Goal: Task Accomplishment & Management: Manage account settings

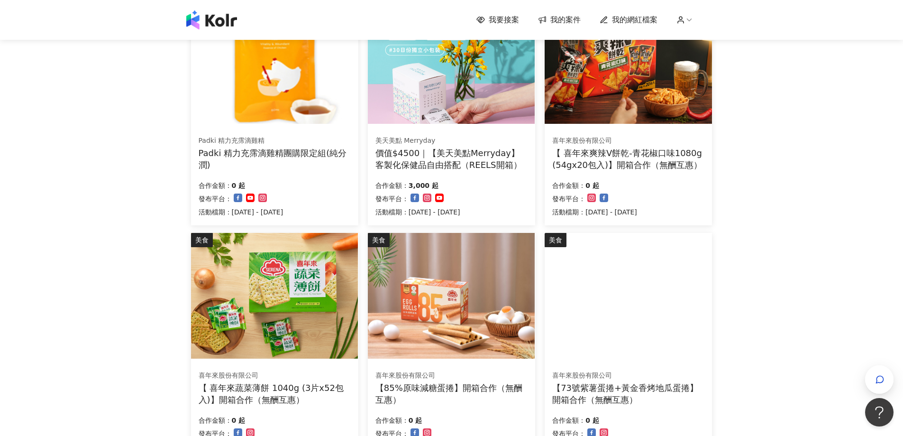
scroll to position [379, 0]
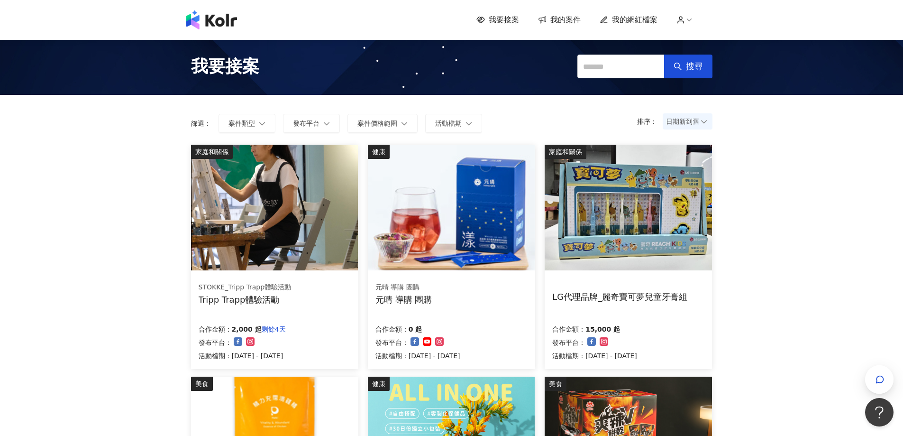
click at [567, 23] on span "我的案件" at bounding box center [565, 20] width 30 height 10
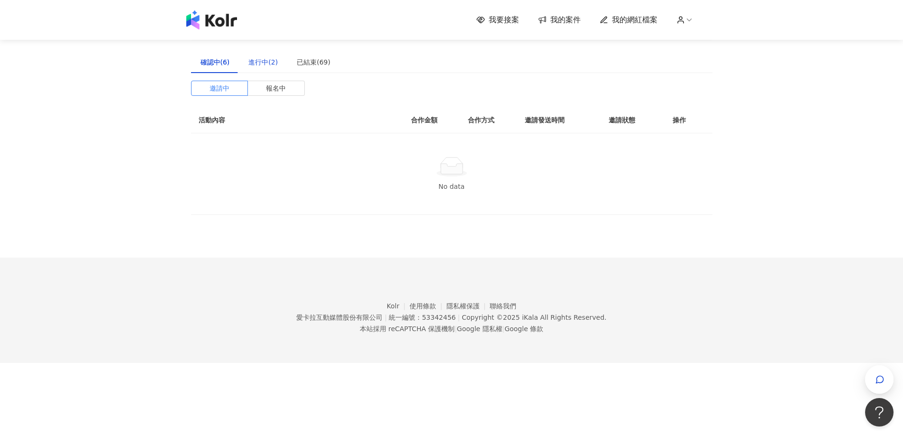
click at [267, 60] on div "進行中(2)" at bounding box center [262, 62] width 29 height 10
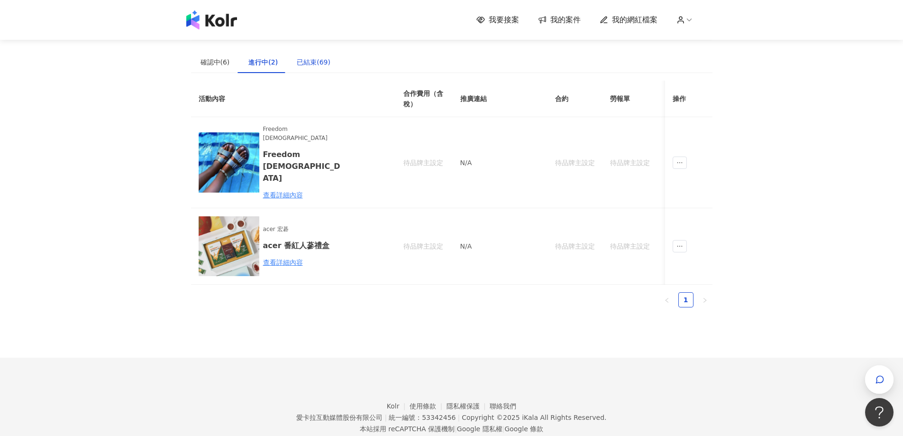
click at [302, 59] on div "已結束(69)" at bounding box center [314, 62] width 34 height 10
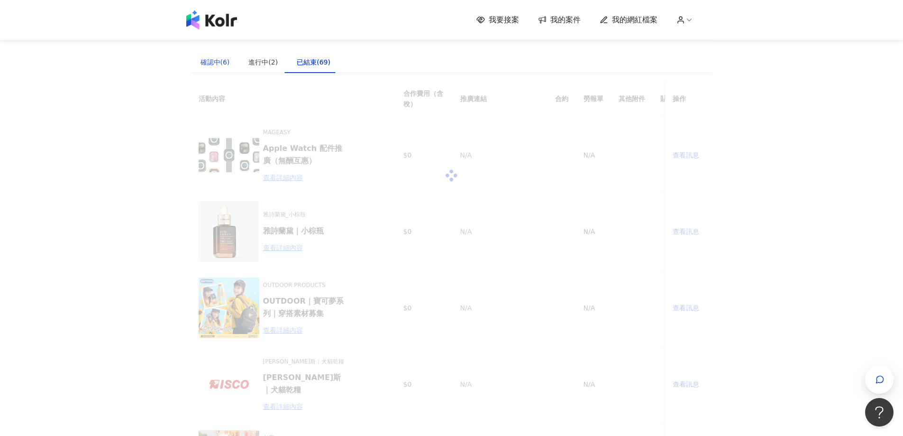
click at [207, 62] on div "確認中(6)" at bounding box center [215, 62] width 29 height 10
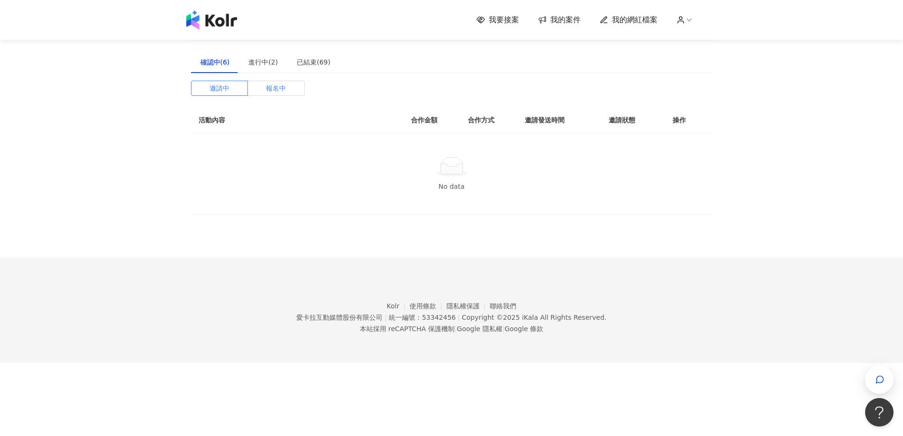
click at [283, 88] on span "報名中" at bounding box center [276, 88] width 20 height 14
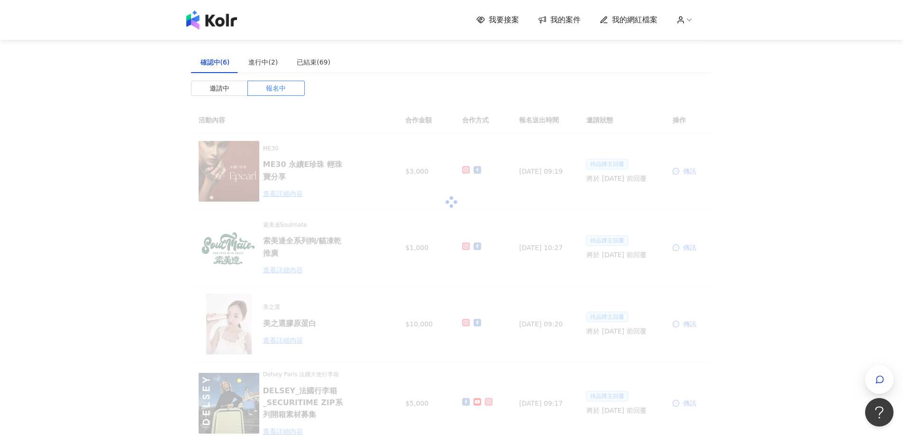
click at [674, 124] on div at bounding box center [452, 202] width 522 height 190
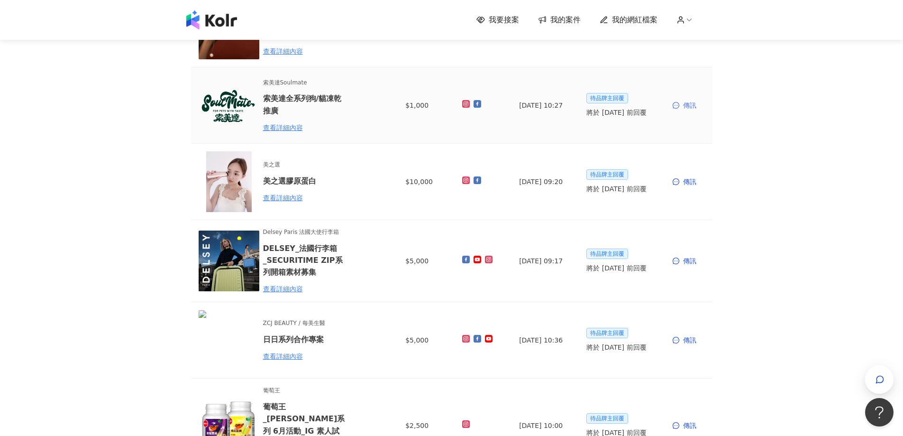
click at [693, 102] on div "傳訊" at bounding box center [689, 105] width 32 height 10
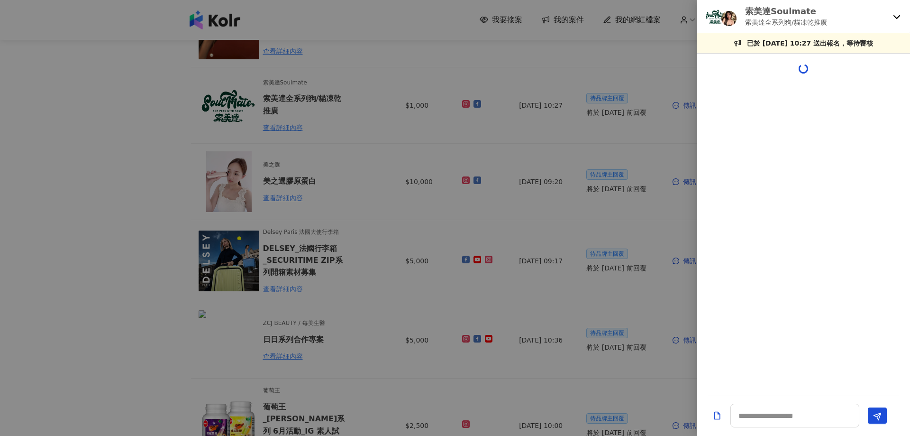
click at [893, 18] on div "索美達Soulmate 索美達全系列狗/貓凍乾推廣" at bounding box center [803, 16] width 213 height 33
click at [398, 137] on div at bounding box center [455, 218] width 910 height 436
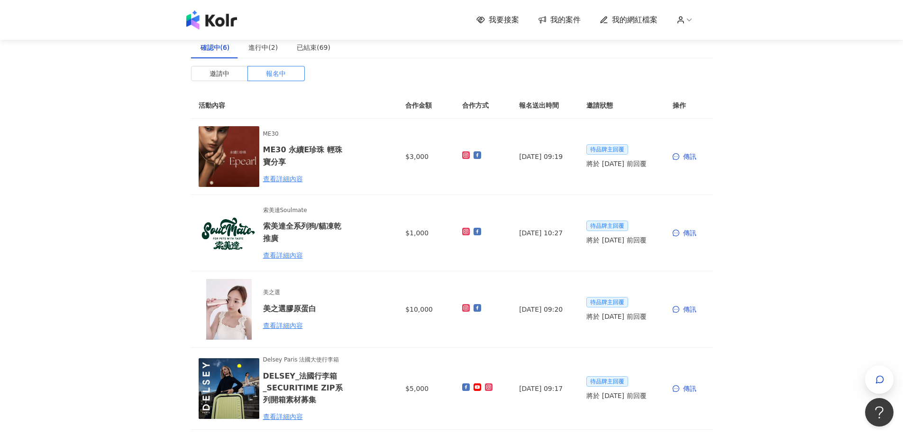
scroll to position [0, 0]
